Goal: Transaction & Acquisition: Purchase product/service

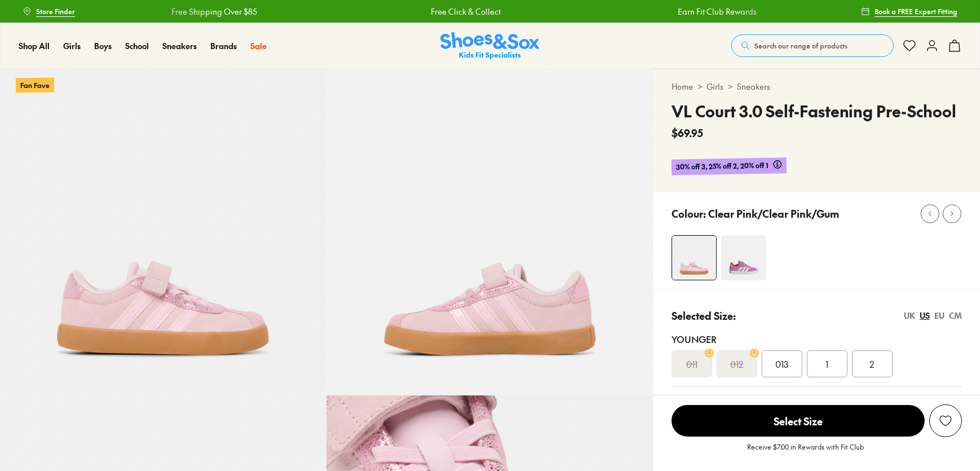
select select "*"
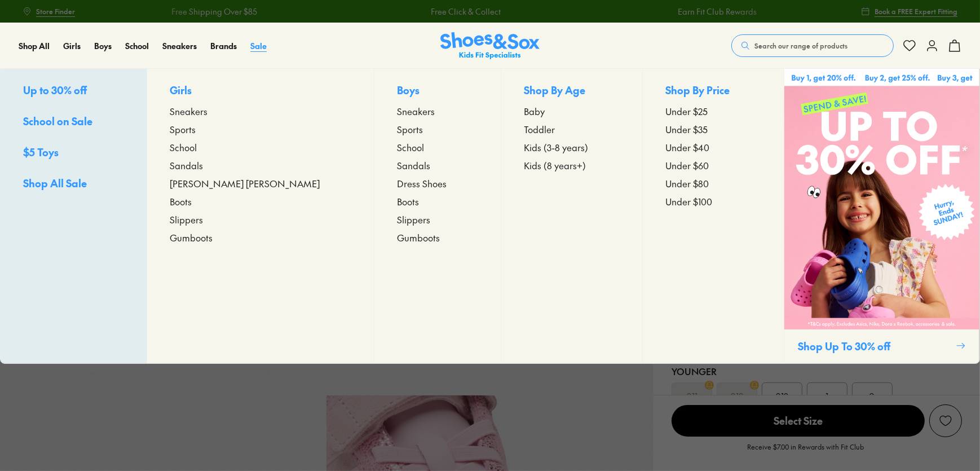
click at [260, 48] on span "Sale" at bounding box center [258, 45] width 16 height 11
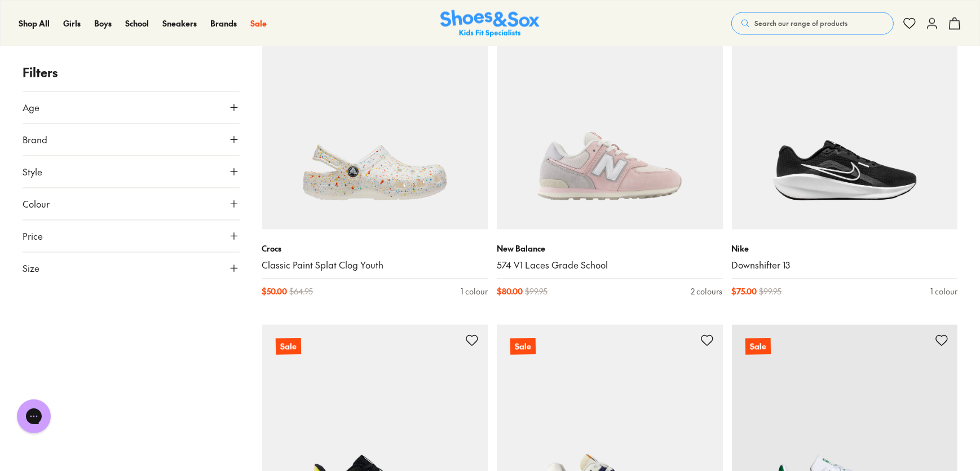
scroll to position [3072, 0]
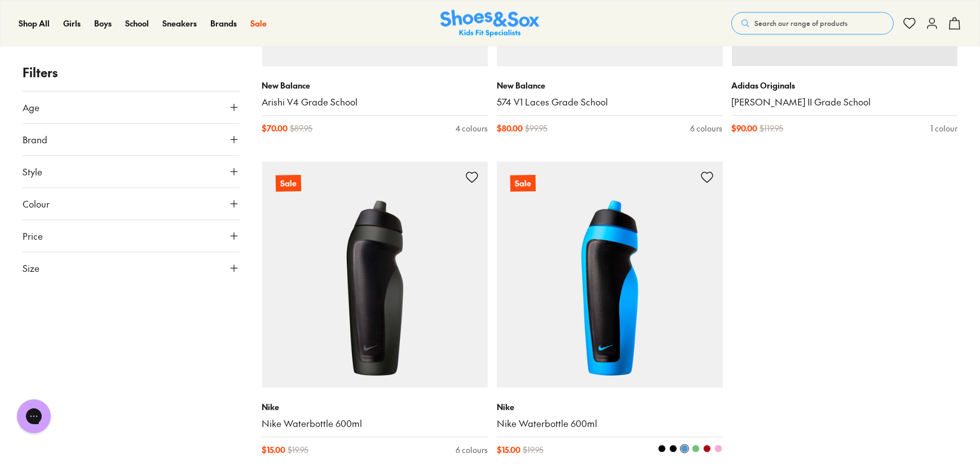
scroll to position [3518, 0]
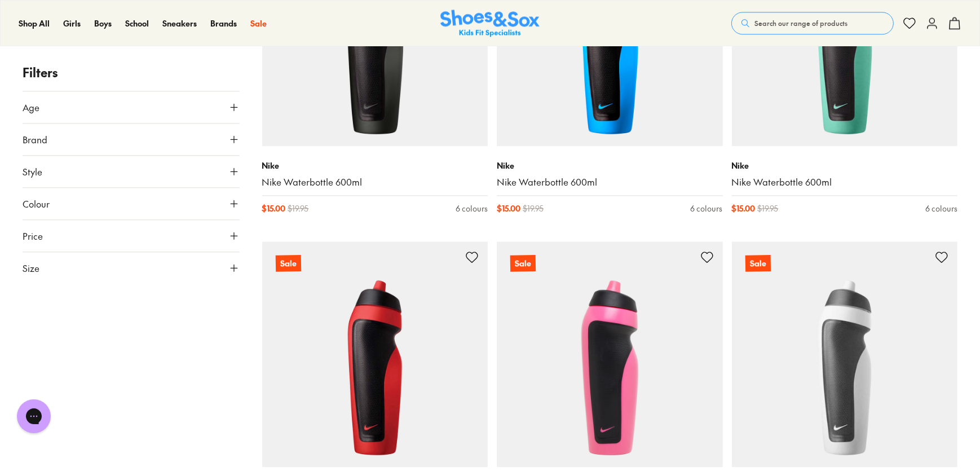
click at [510, 241] on img at bounding box center [610, 354] width 226 height 226
